Goal: Information Seeking & Learning: Compare options

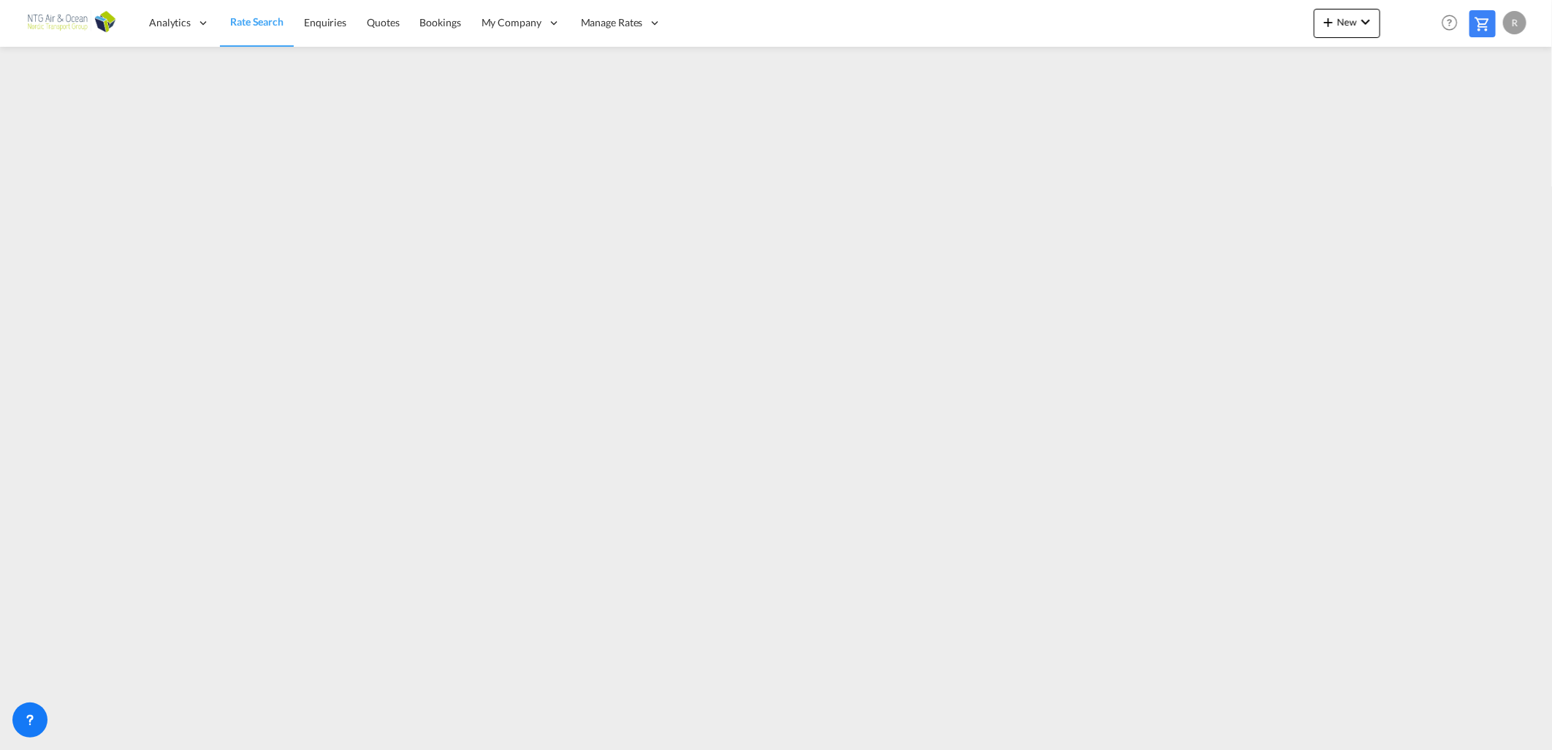
click at [275, 15] on span "Rate Search" at bounding box center [256, 21] width 53 height 12
